Goal: Transaction & Acquisition: Purchase product/service

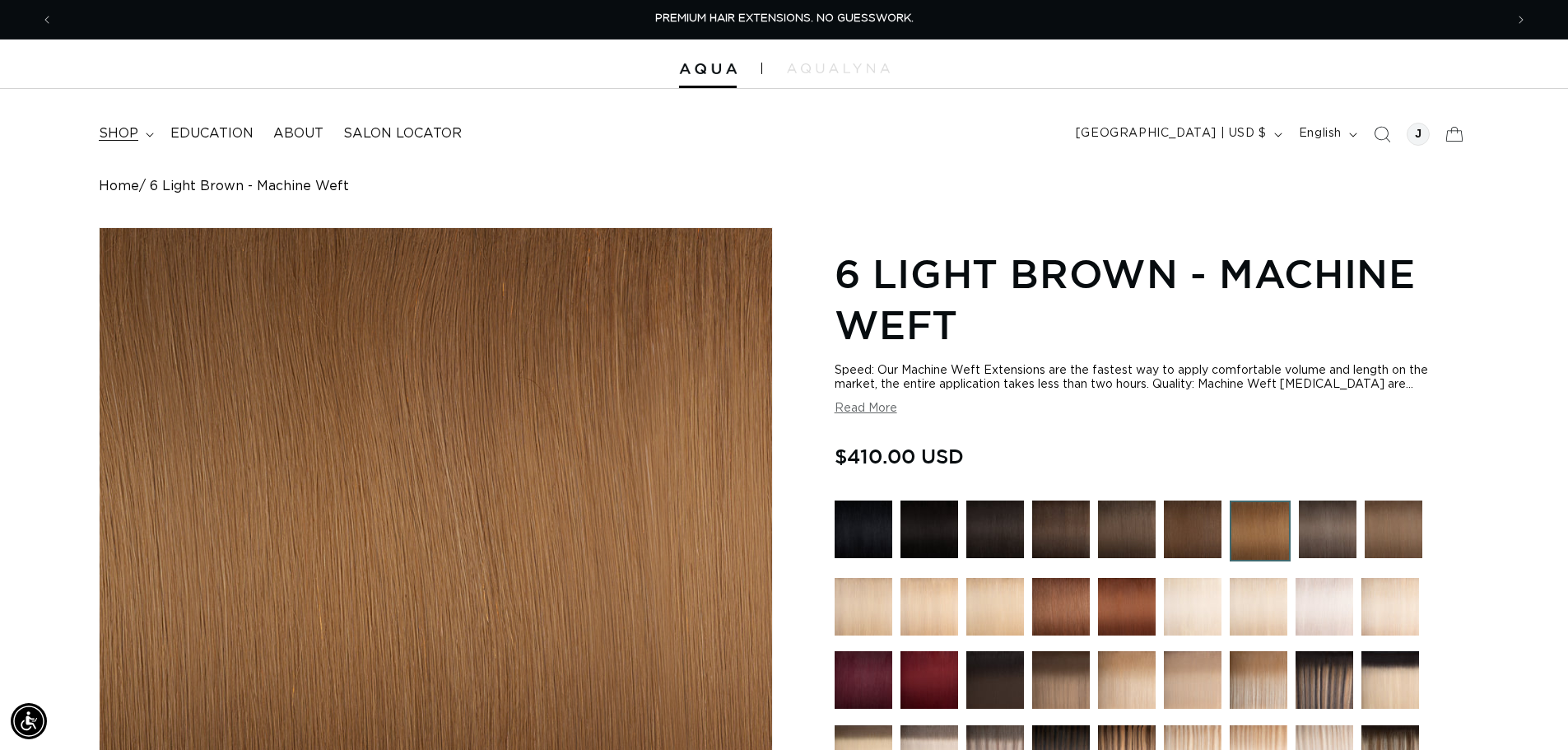
click at [129, 121] on summary "shop" at bounding box center [125, 134] width 72 height 37
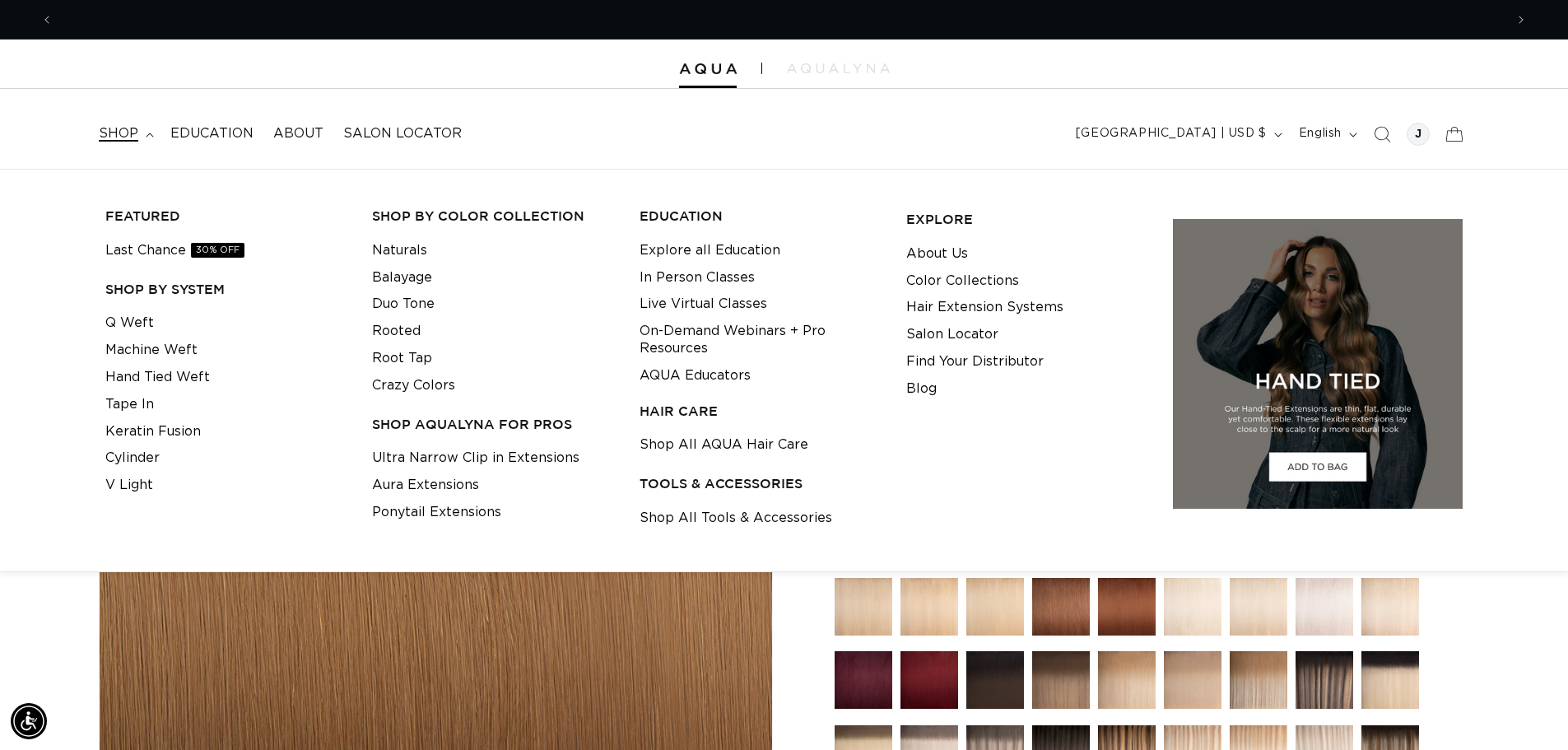
scroll to position [0, 1451]
click at [137, 320] on link "Q Weft" at bounding box center [129, 323] width 48 height 27
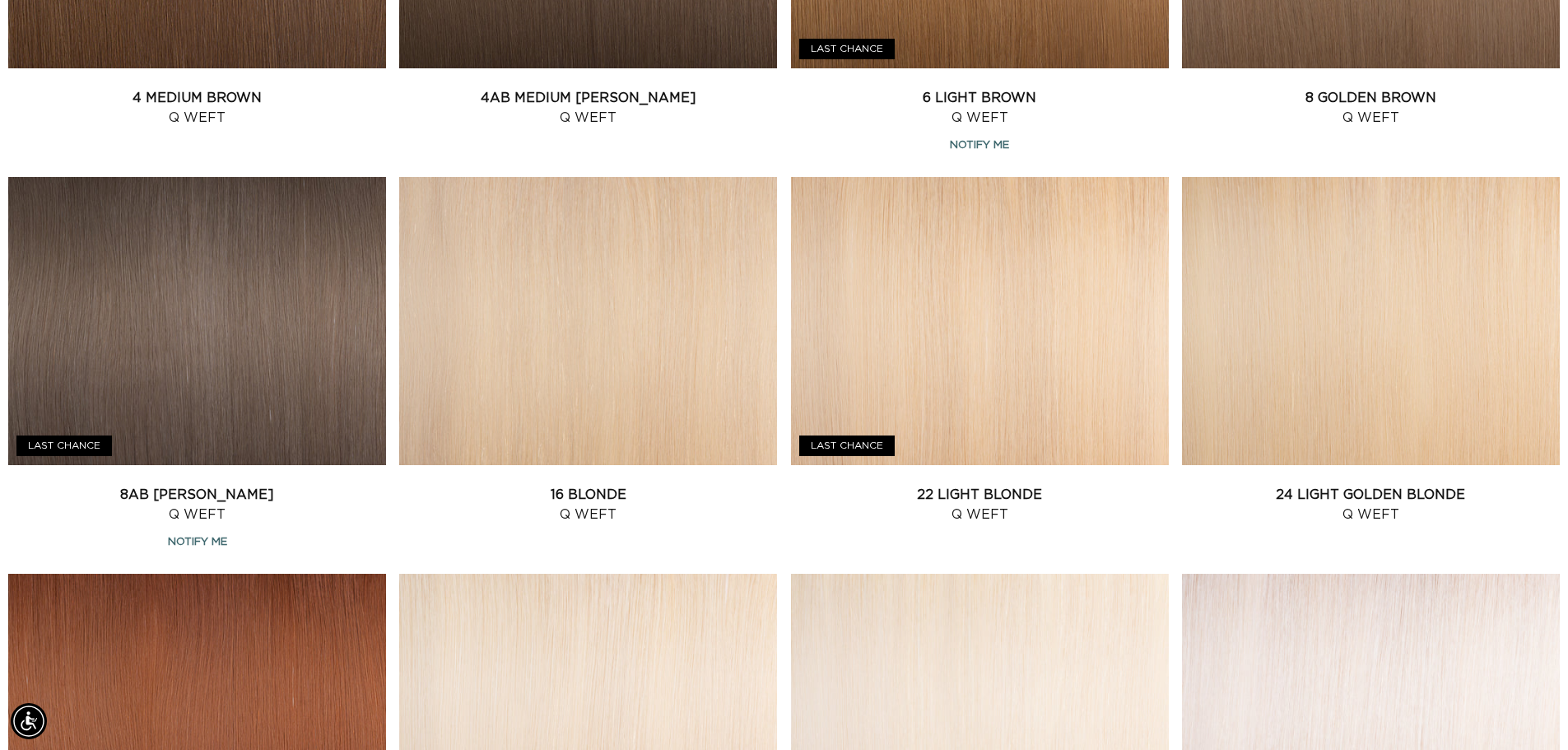
scroll to position [1307, 0]
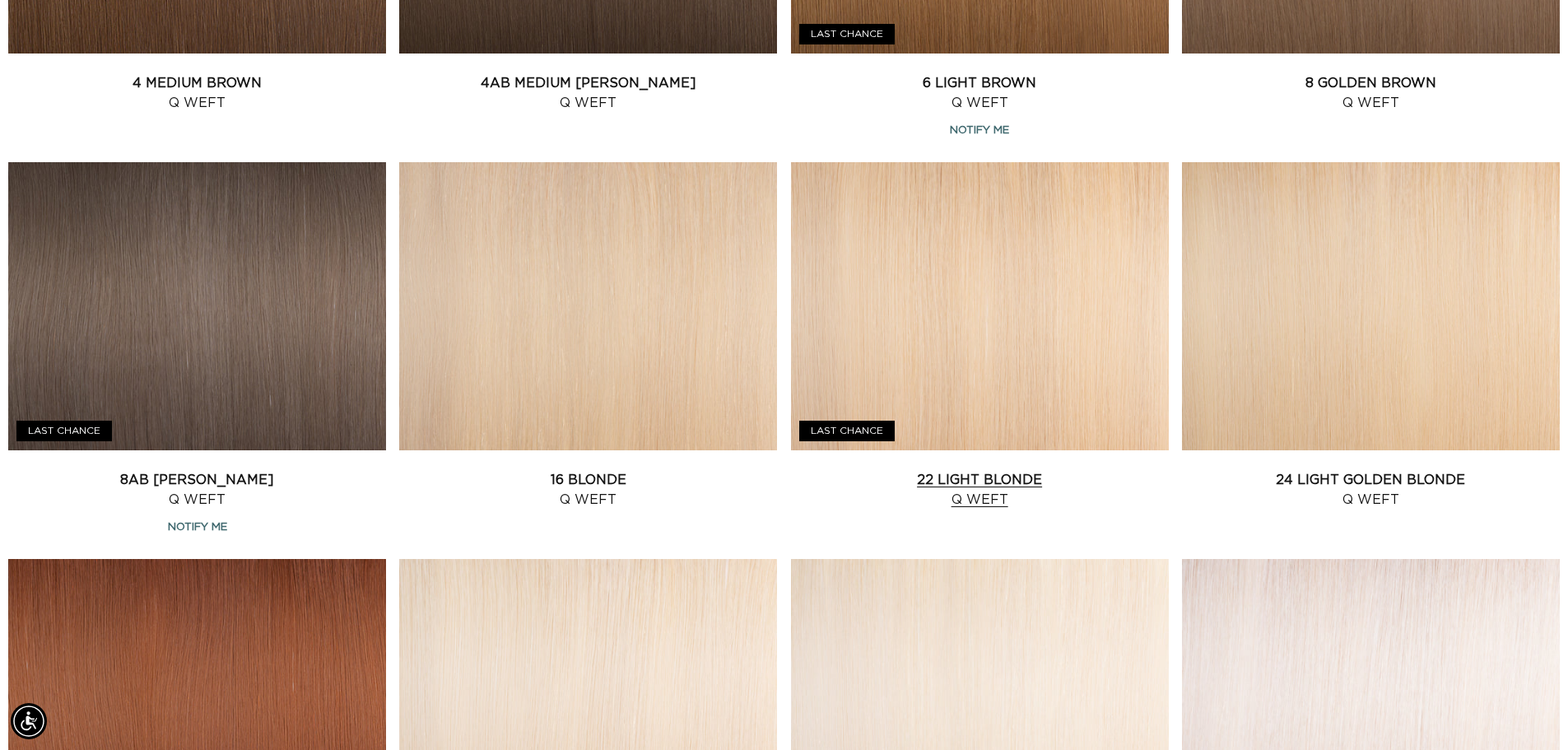
click at [1004, 470] on link "22 Light Blonde Q Weft" at bounding box center [979, 489] width 378 height 39
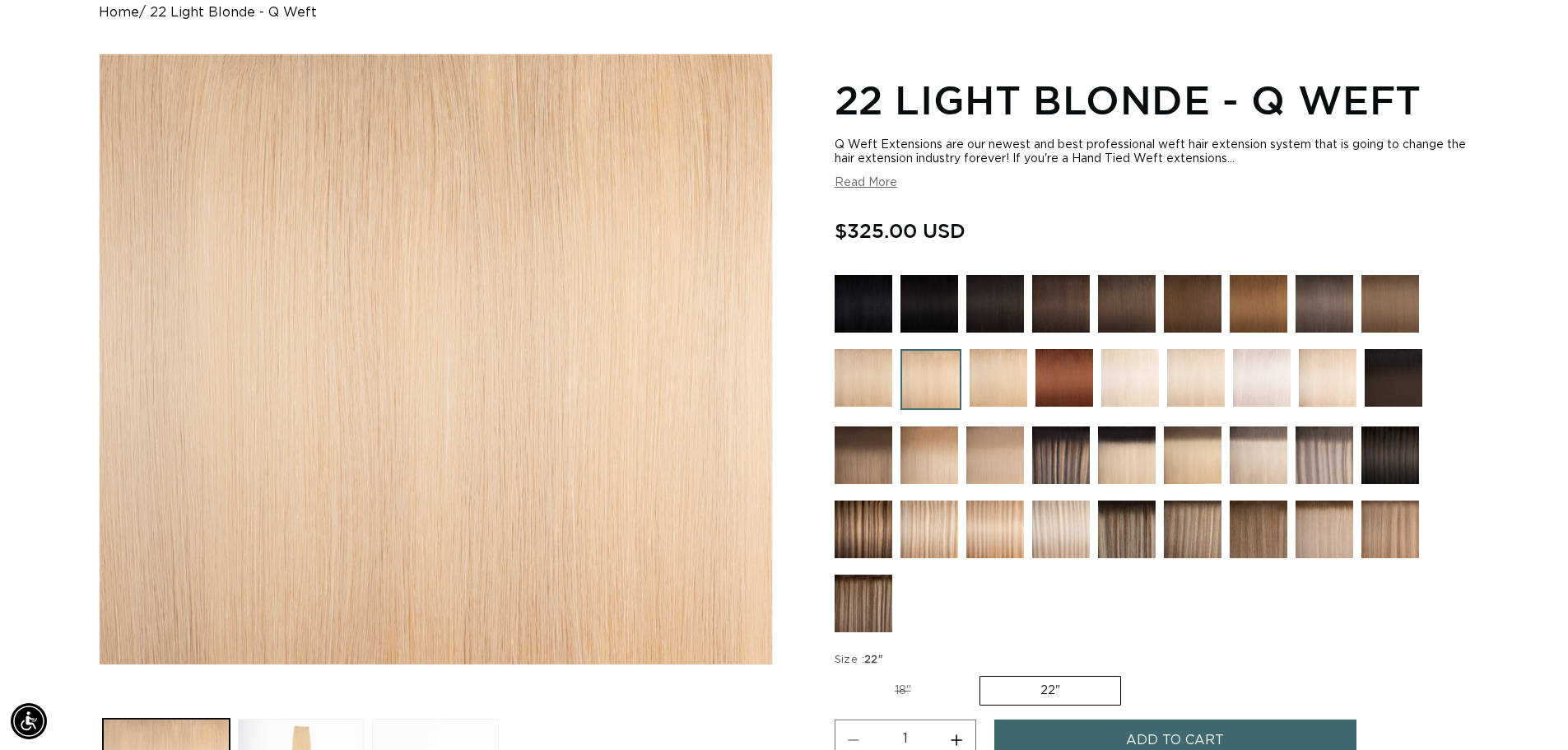
scroll to position [0, 1451]
click at [898, 690] on label "18" Variant sold out or unavailable" at bounding box center [902, 690] width 137 height 28
click at [839, 674] on input "18" Variant sold out or unavailable" at bounding box center [839, 673] width 1 height 1
radio input "true"
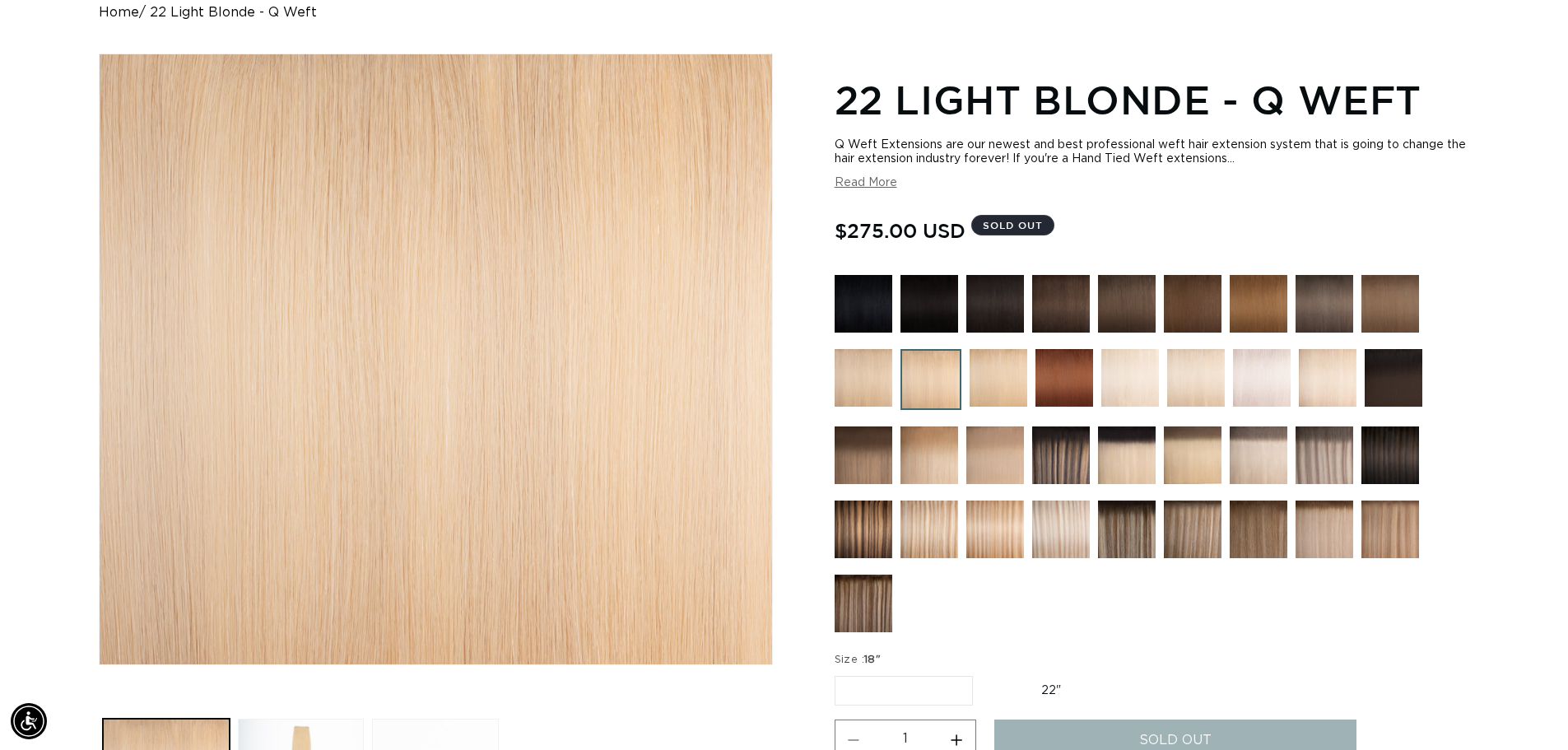
scroll to position [0, 2902]
click at [862, 304] on img at bounding box center [863, 304] width 58 height 58
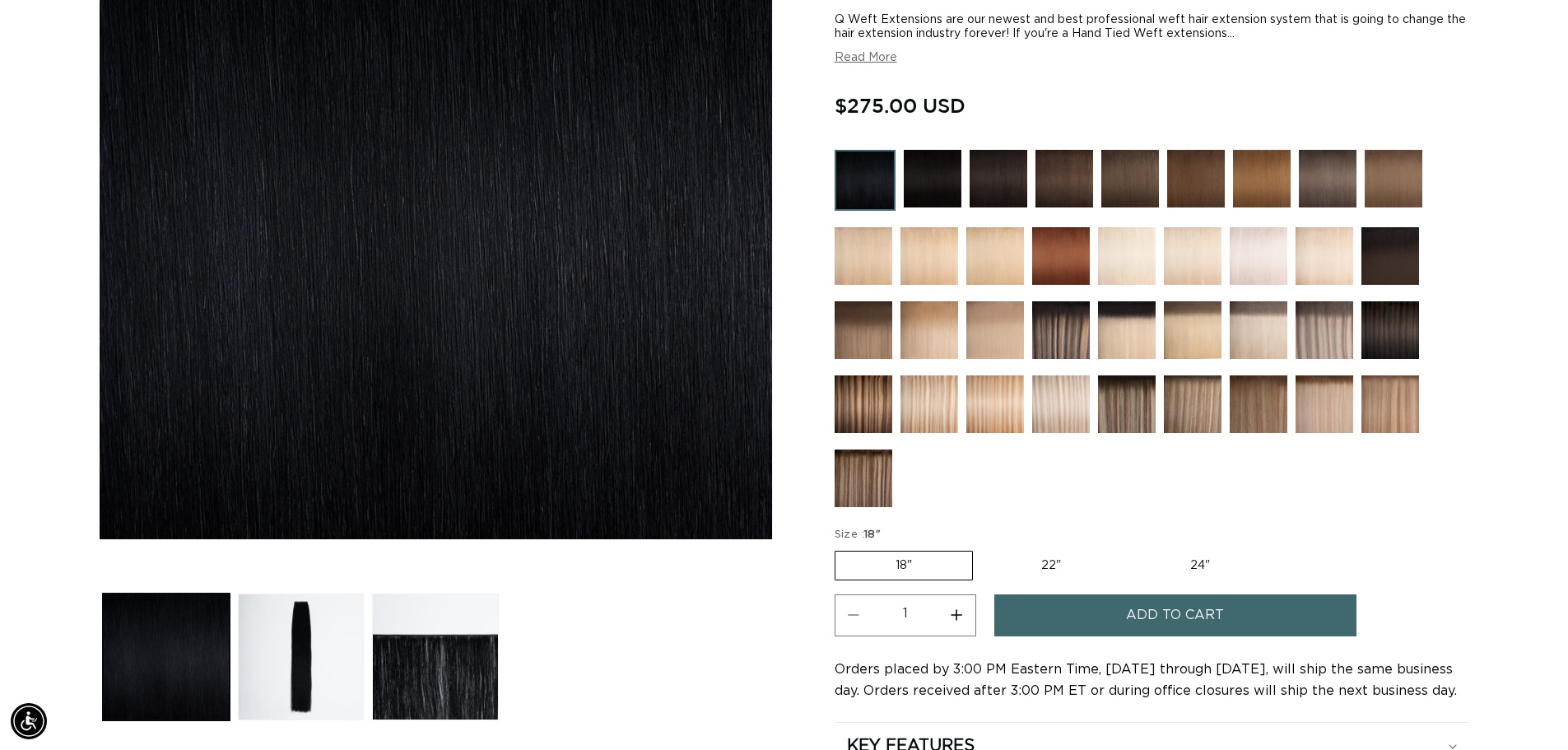
scroll to position [0, 2902]
click at [875, 61] on button "Read More" at bounding box center [865, 58] width 62 height 14
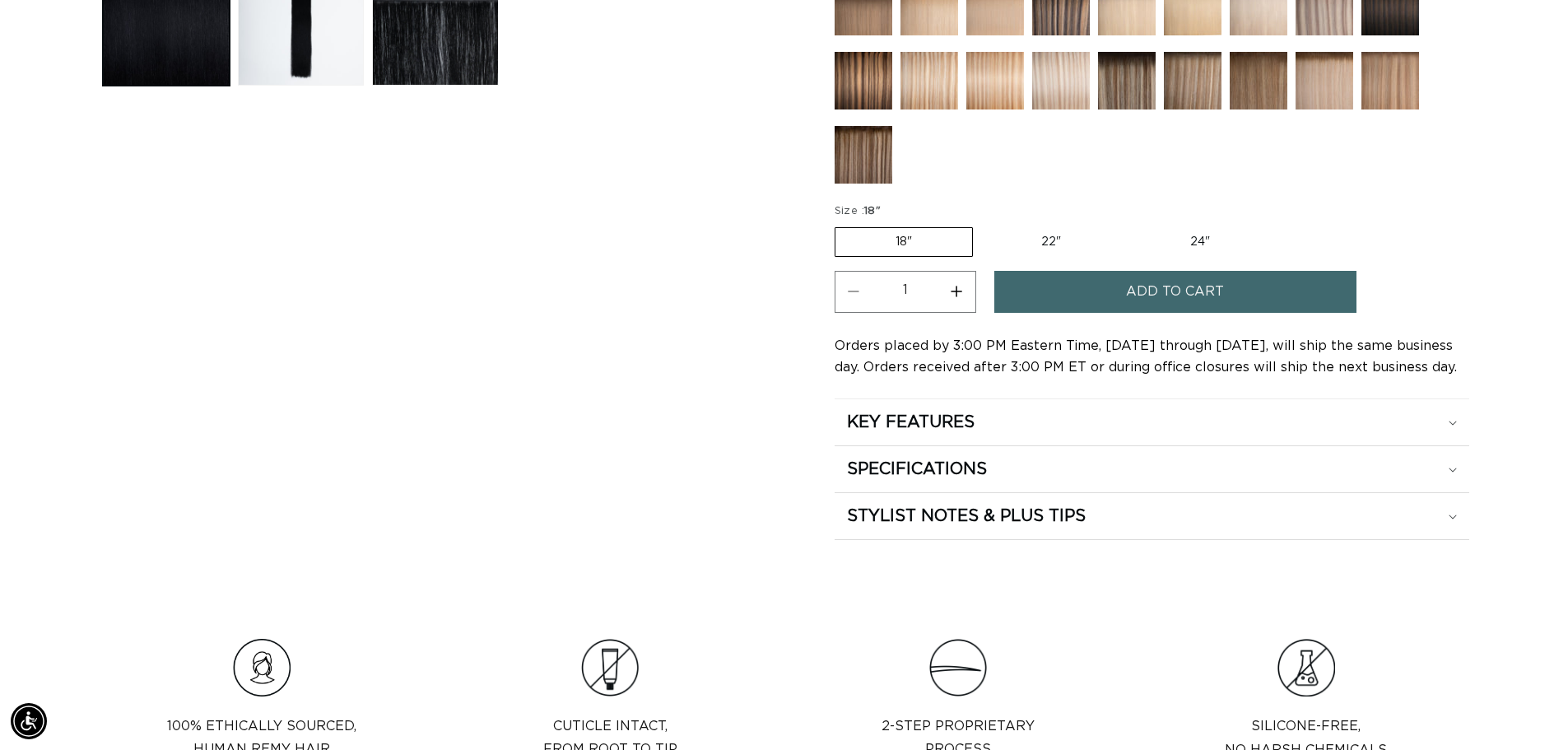
scroll to position [0, 0]
click at [997, 433] on div "KEY FEATURES" at bounding box center [1151, 422] width 610 height 21
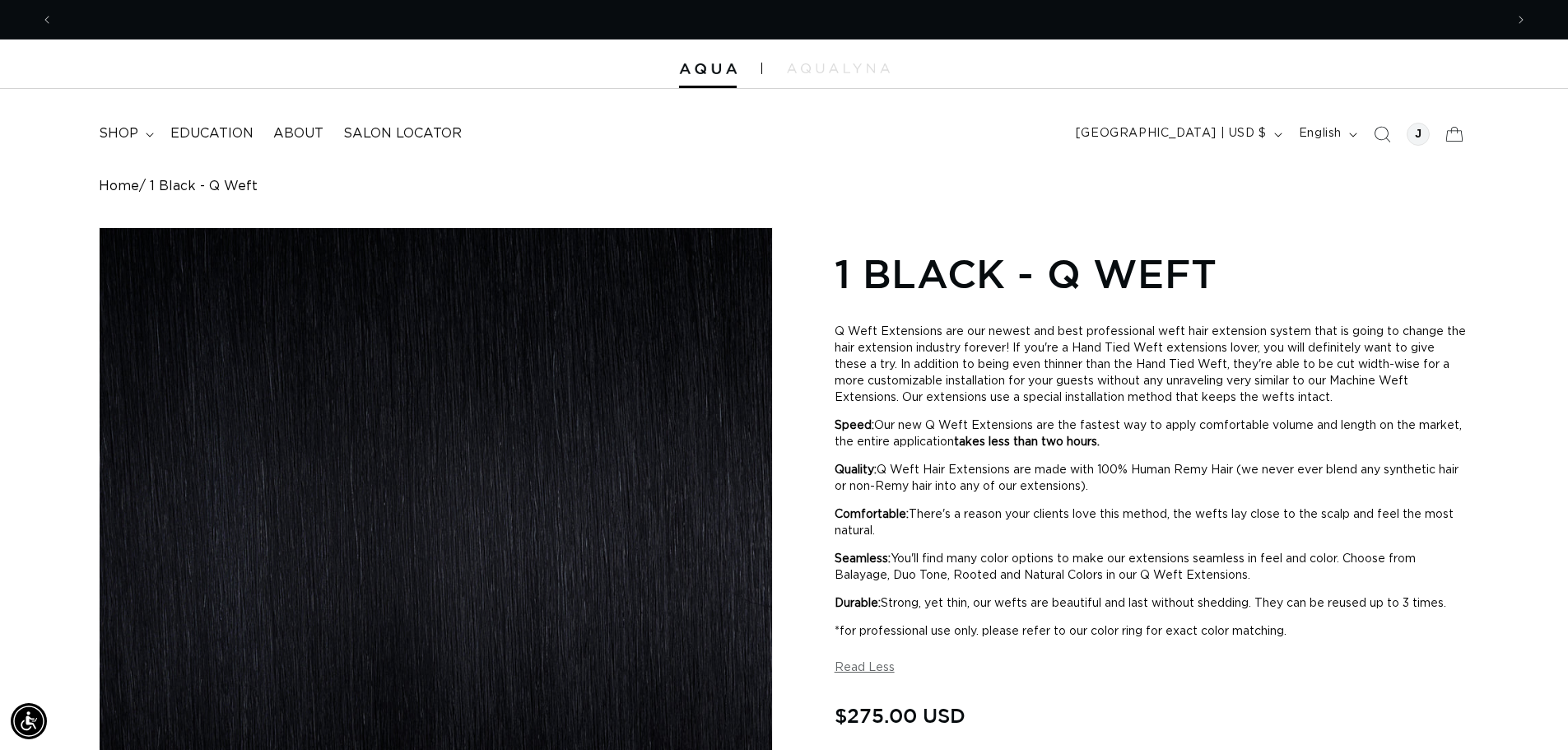
scroll to position [0, 1451]
